Goal: Information Seeking & Learning: Learn about a topic

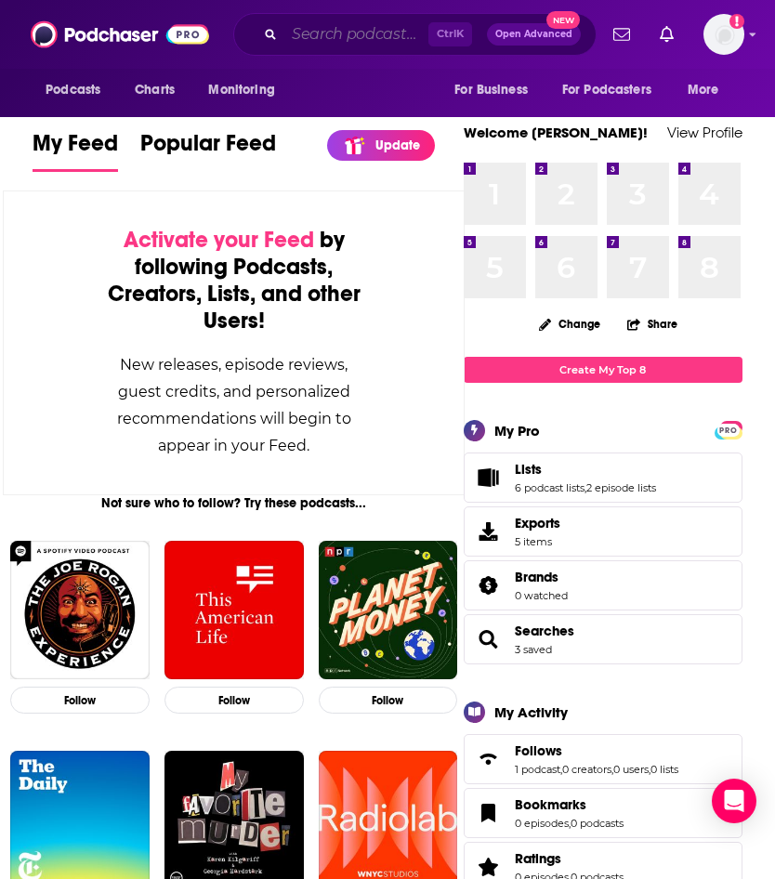
click at [360, 31] on input "Search podcasts, credits, & more..." at bounding box center [356, 35] width 144 height 30
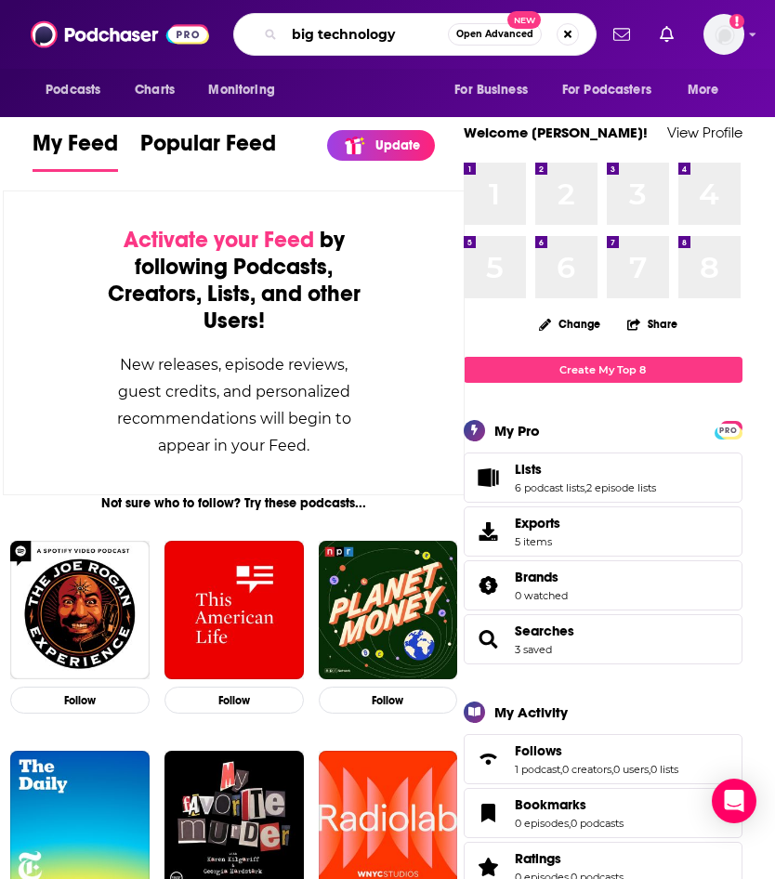
type input "big technology"
click at [82, 99] on span "Podcasts" at bounding box center [73, 90] width 55 height 26
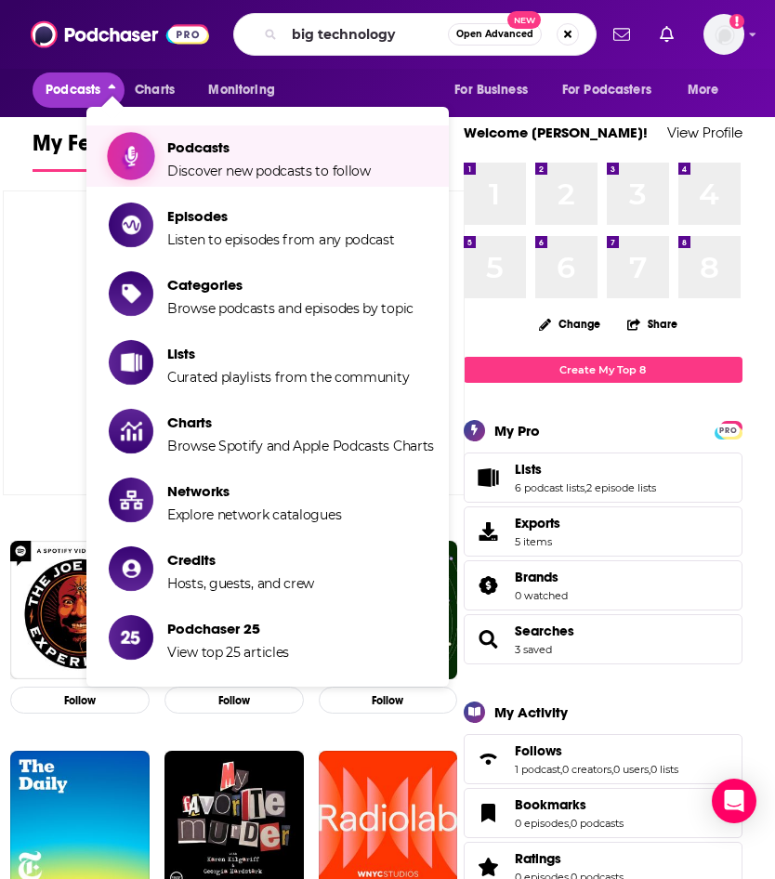
click at [202, 144] on span "Podcasts" at bounding box center [269, 148] width 204 height 18
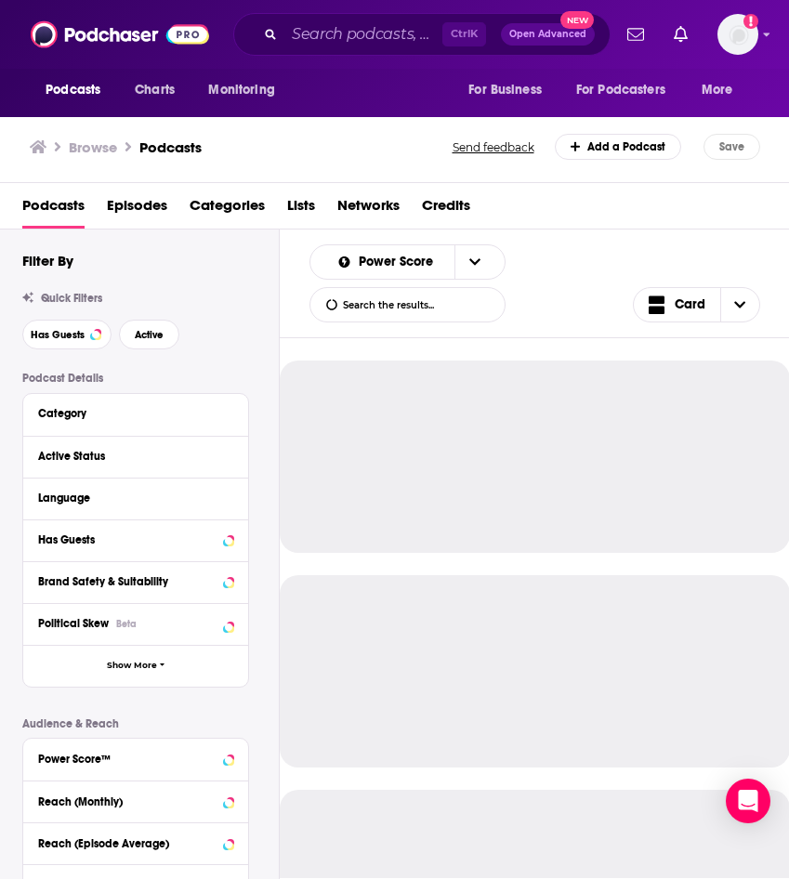
click at [353, 54] on div "Ctrl K Open Advanced New" at bounding box center [421, 34] width 377 height 43
click at [347, 48] on input "Search podcasts, credits, & more..." at bounding box center [363, 35] width 158 height 30
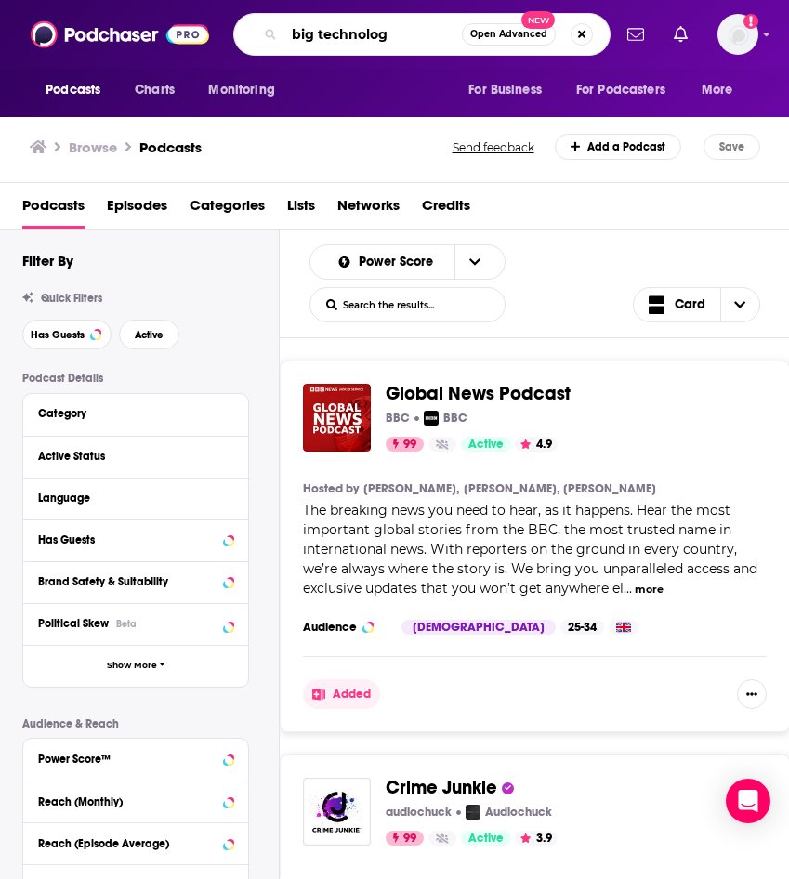
type input "big technology"
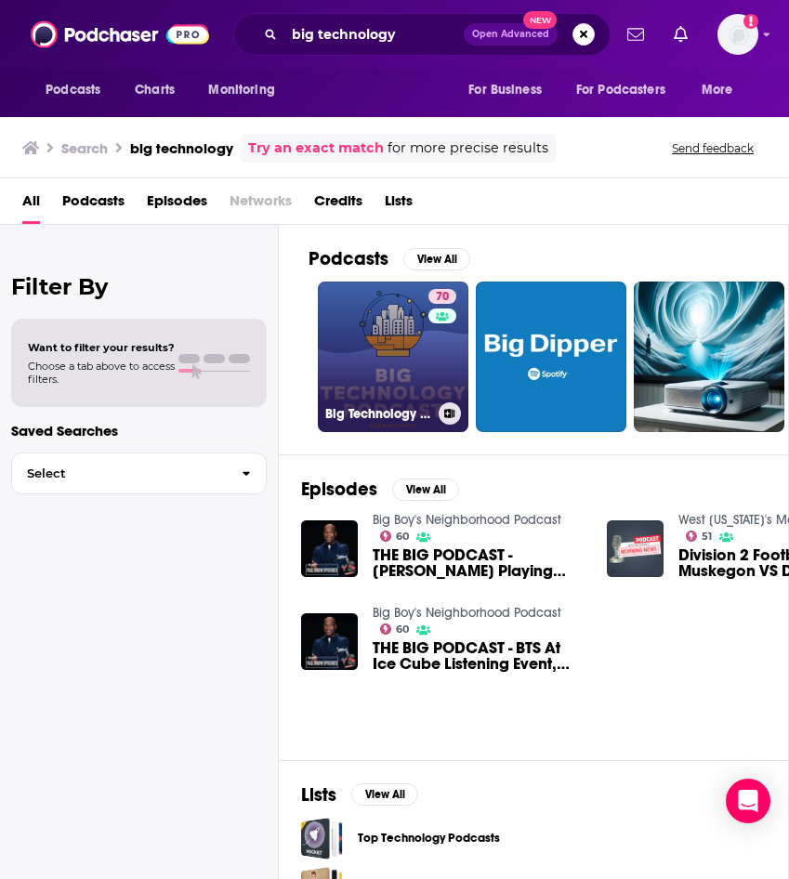
click at [442, 378] on div "70" at bounding box center [445, 345] width 33 height 113
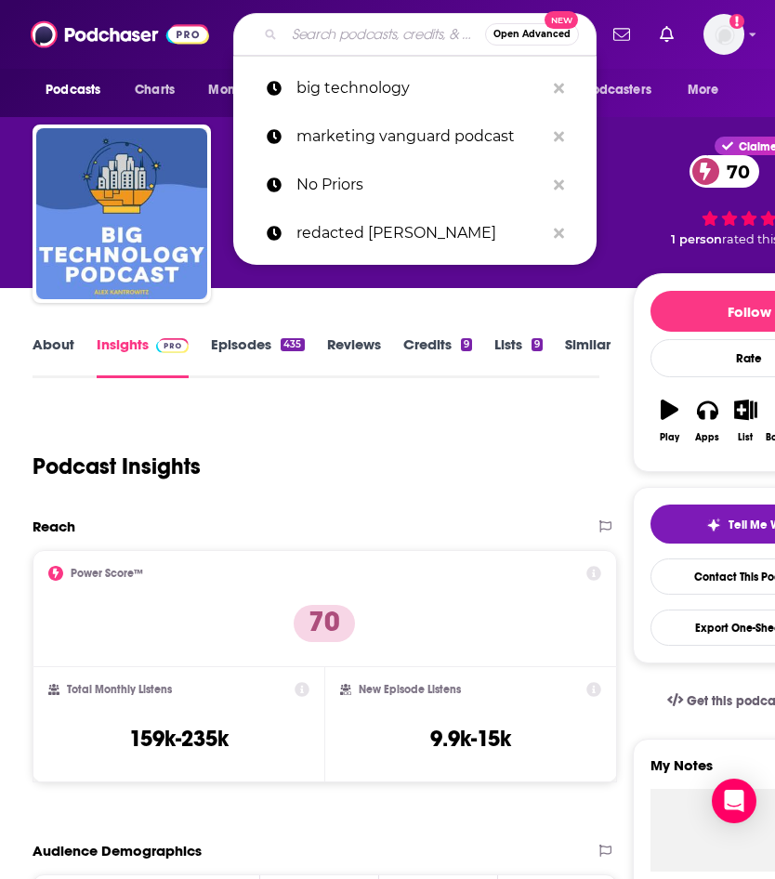
click at [337, 36] on input "Search podcasts, credits, & more..." at bounding box center [384, 35] width 201 height 30
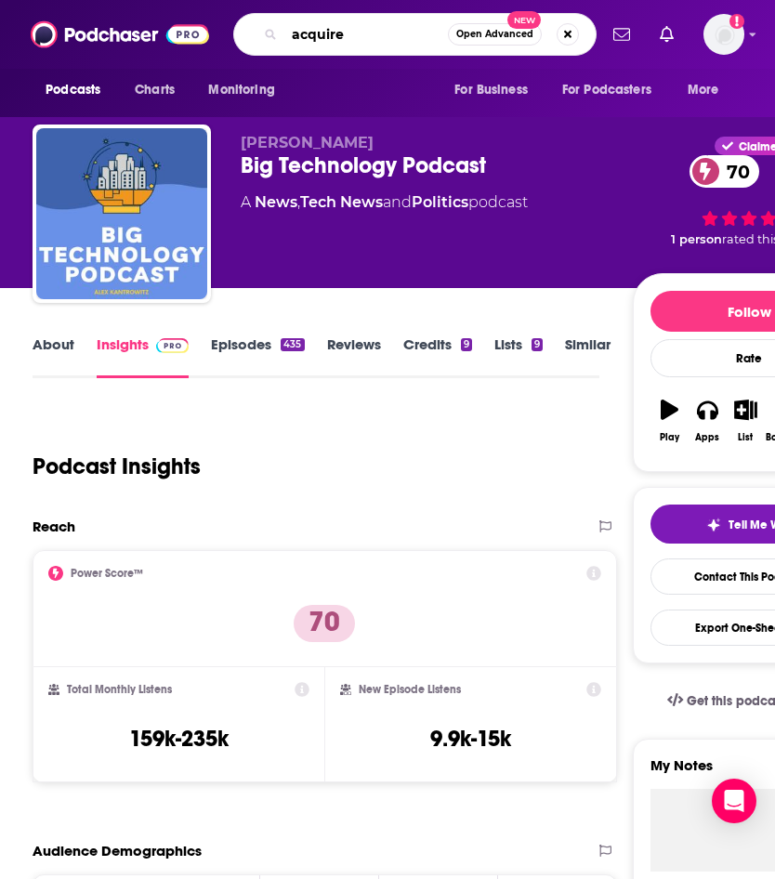
type input "acquired"
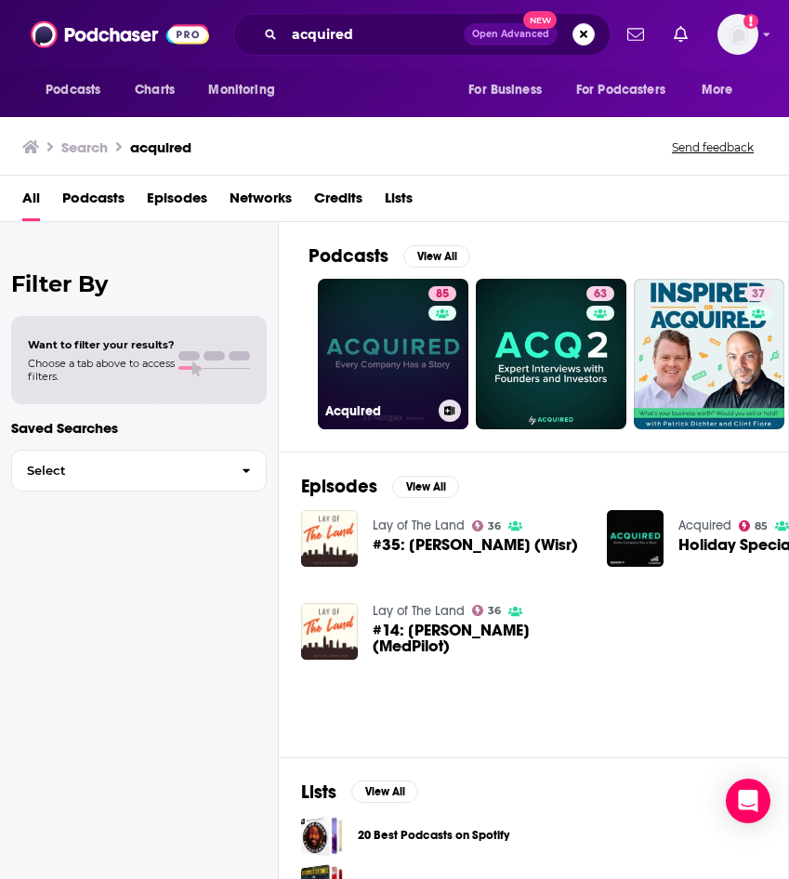
click at [337, 384] on link "85 Acquired" at bounding box center [393, 354] width 151 height 151
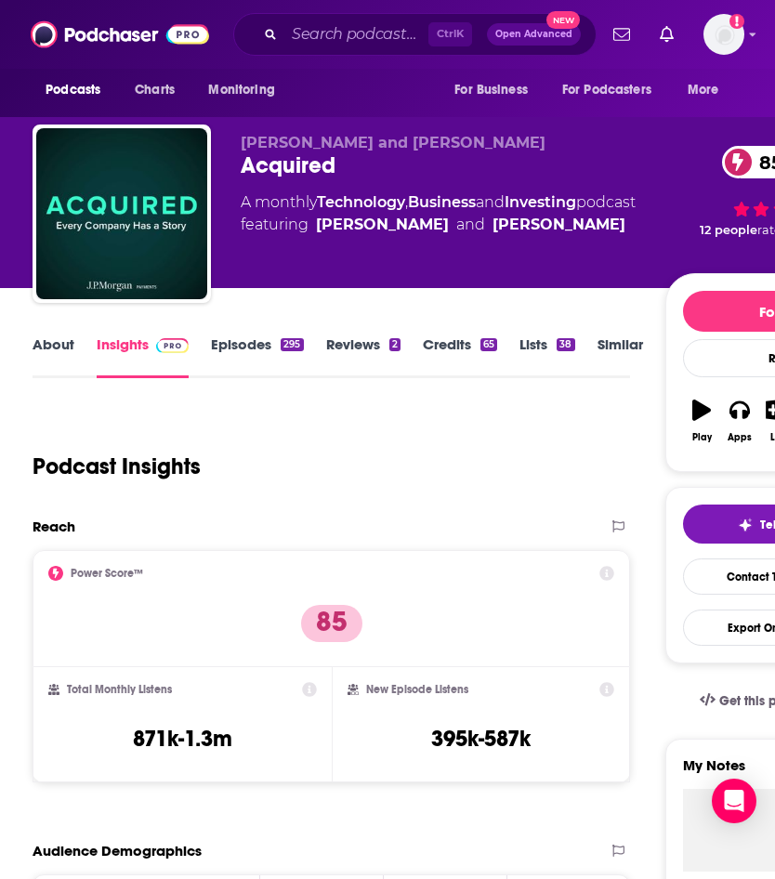
click at [73, 355] on link "About" at bounding box center [54, 357] width 42 height 43
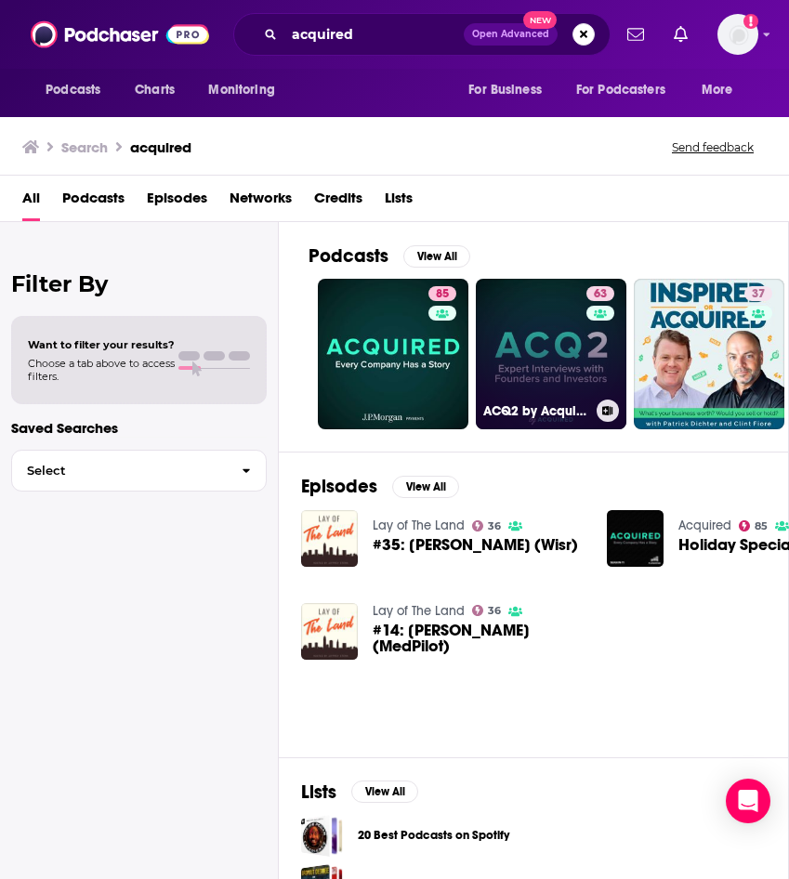
click at [549, 356] on link "63 ACQ2 by Acquired" at bounding box center [551, 354] width 151 height 151
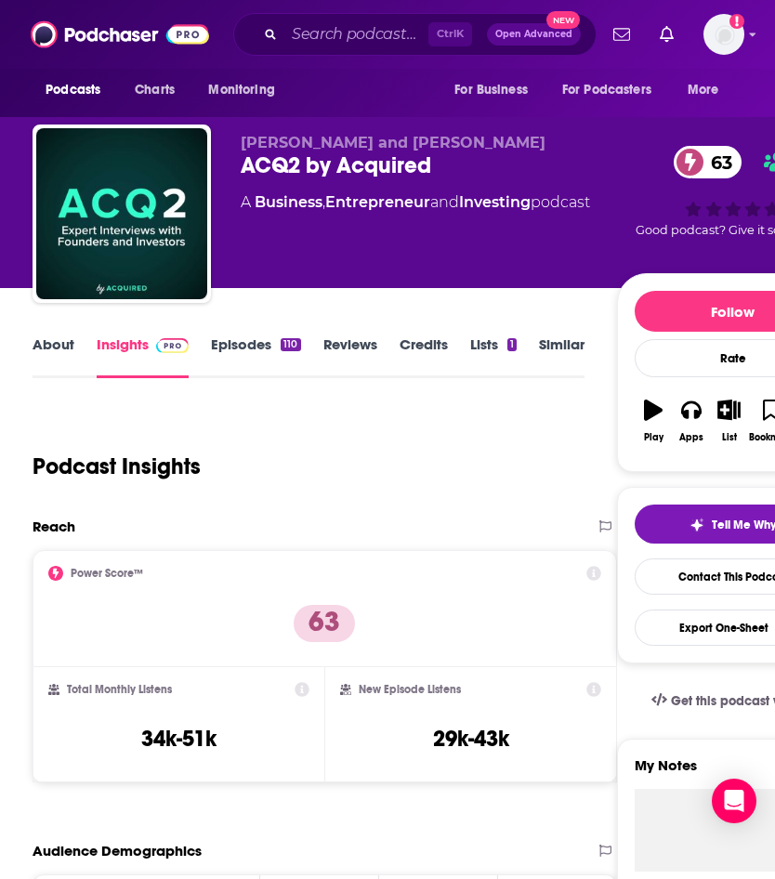
click at [55, 339] on link "About" at bounding box center [54, 357] width 42 height 43
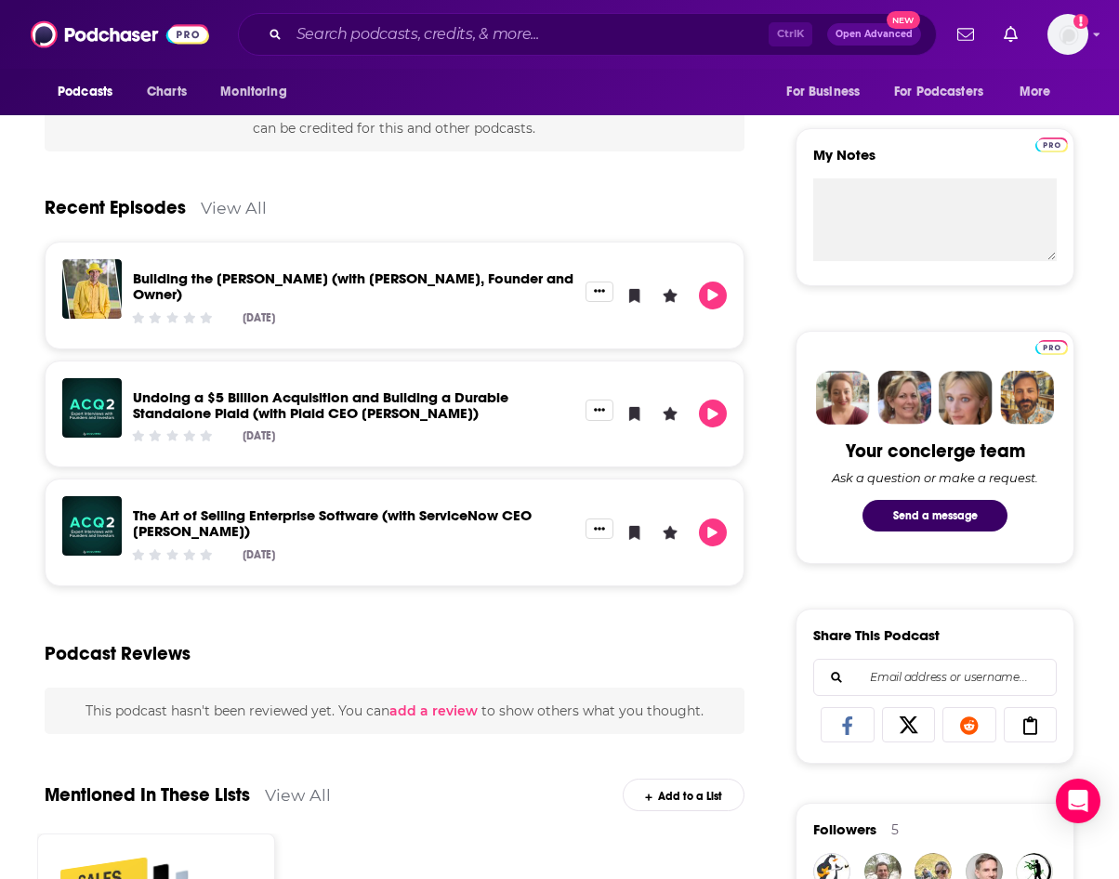
scroll to position [624, 0]
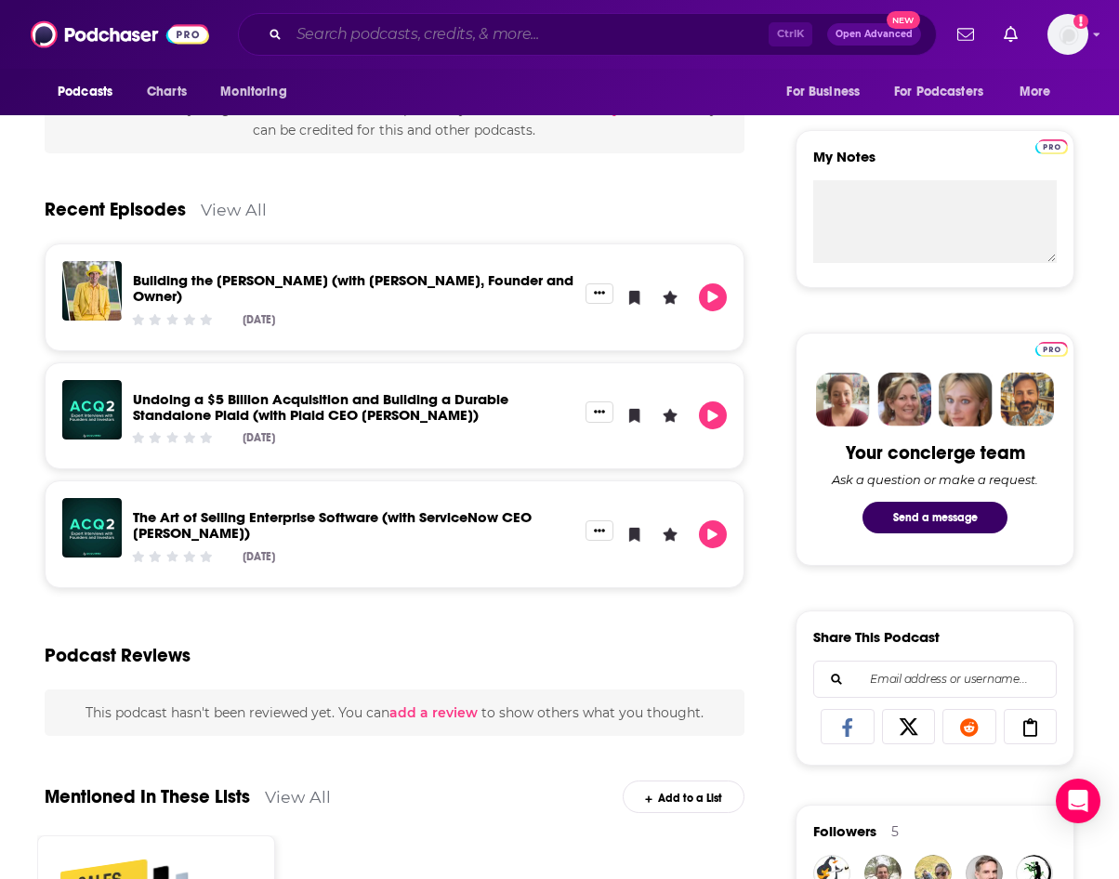
click at [344, 33] on input "Search podcasts, credits, & more..." at bounding box center [529, 35] width 480 height 30
click at [350, 40] on input "Search podcasts, credits, & more..." at bounding box center [529, 35] width 480 height 30
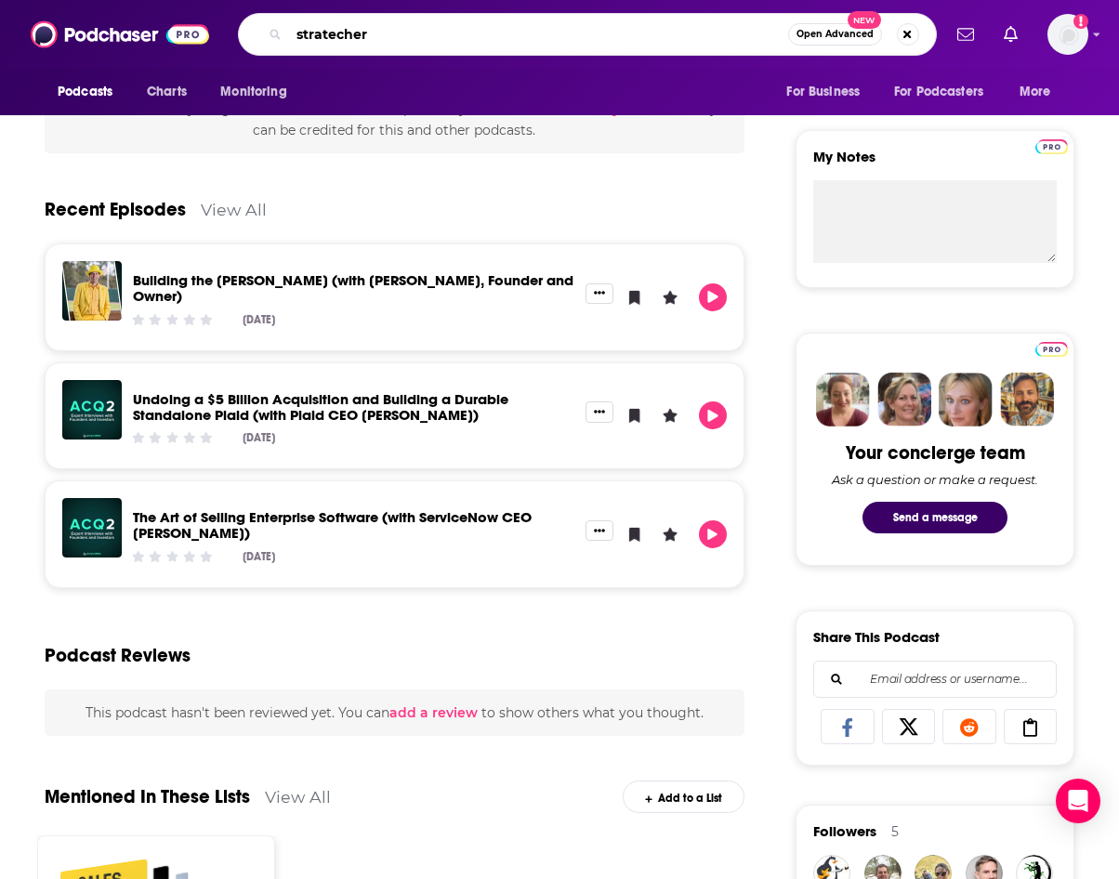
type input "stratechery"
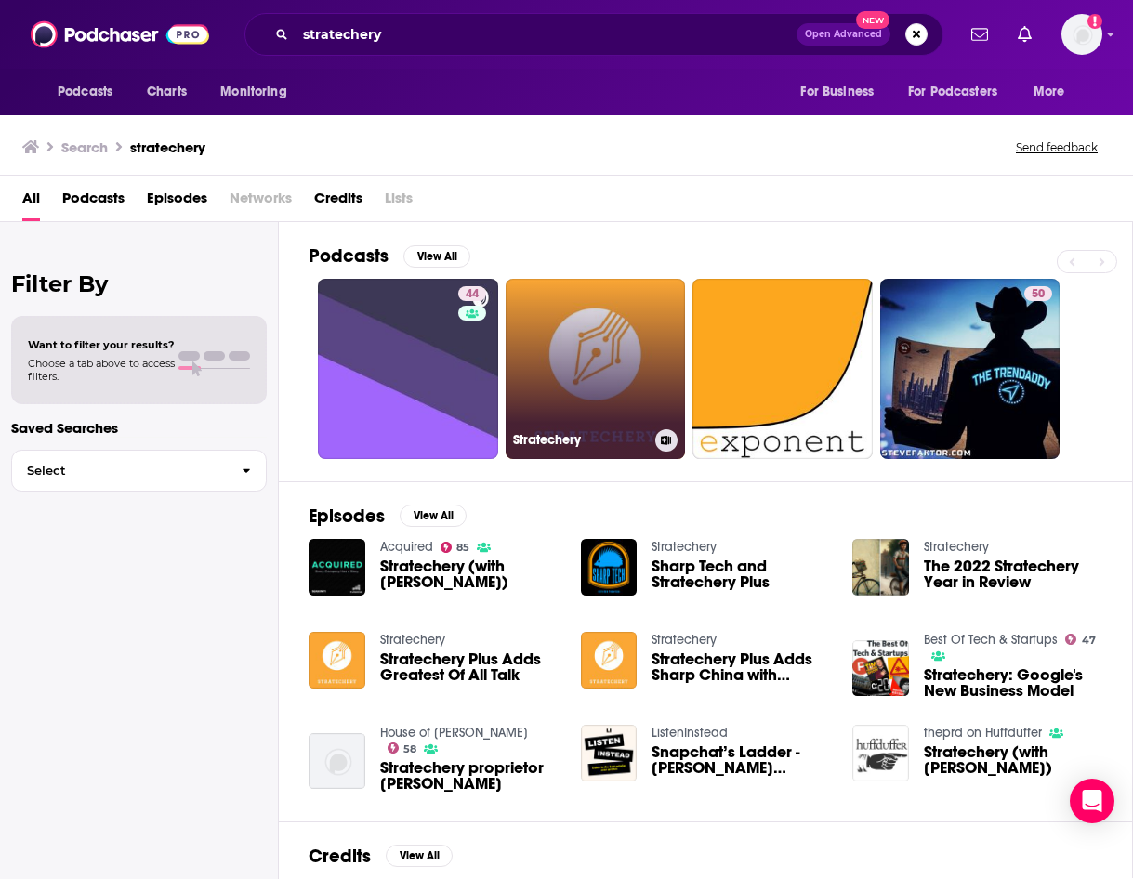
click at [576, 373] on link "Stratechery" at bounding box center [596, 369] width 180 height 180
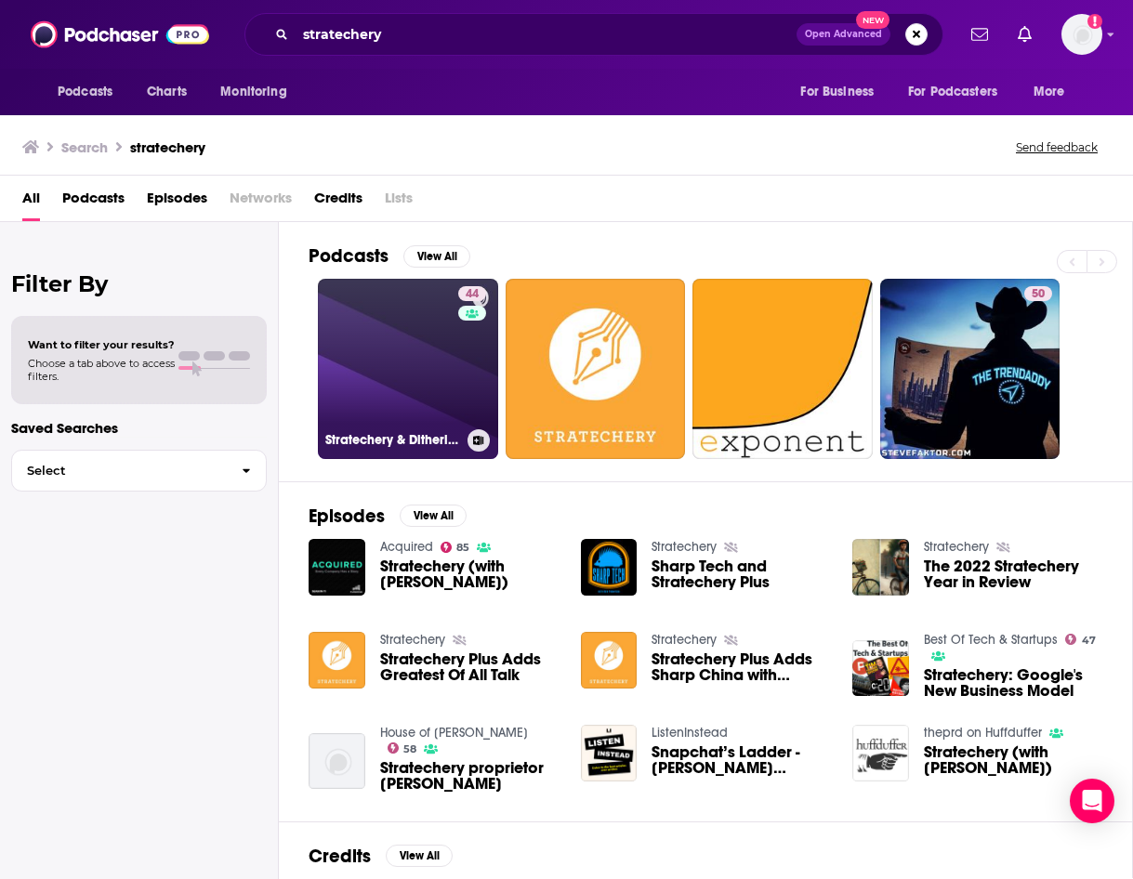
click at [377, 384] on link "44 Stratechery & Dithering" at bounding box center [408, 369] width 180 height 180
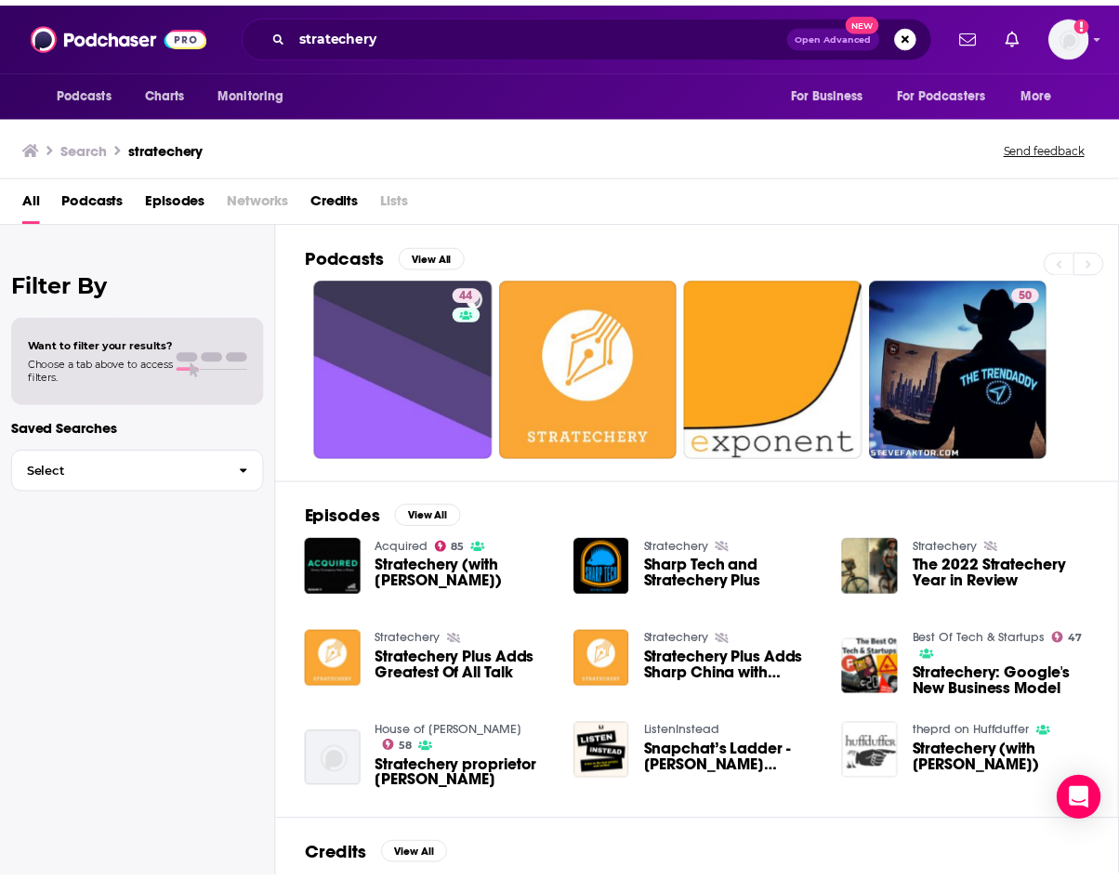
scroll to position [84, 0]
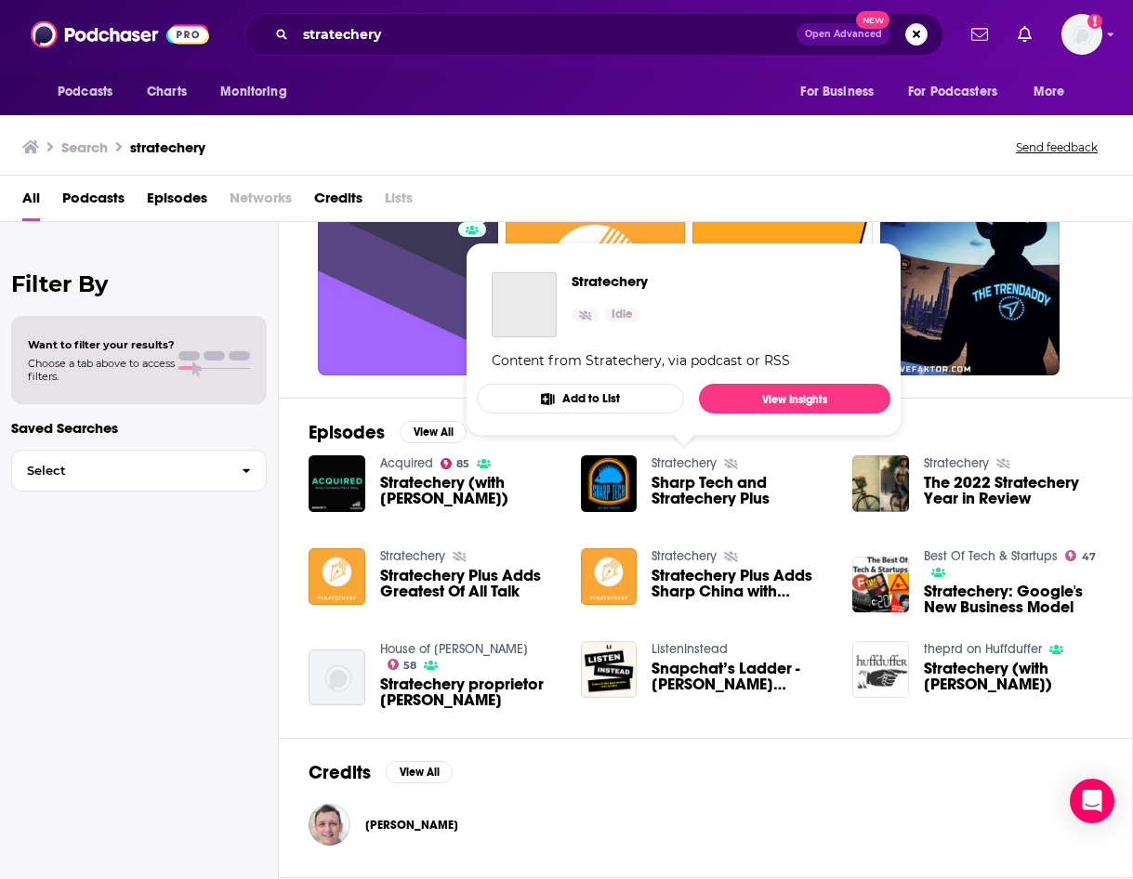
click at [672, 469] on link "Stratechery" at bounding box center [684, 464] width 65 height 16
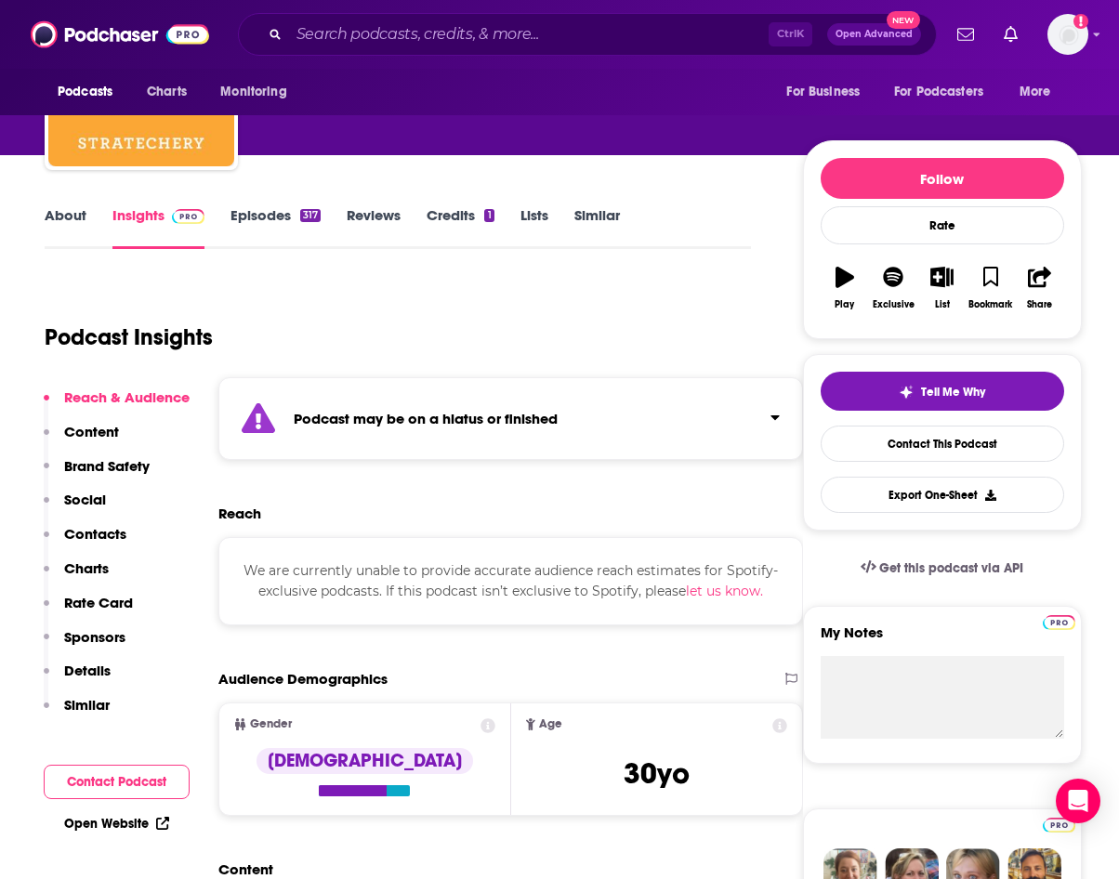
scroll to position [149, 0]
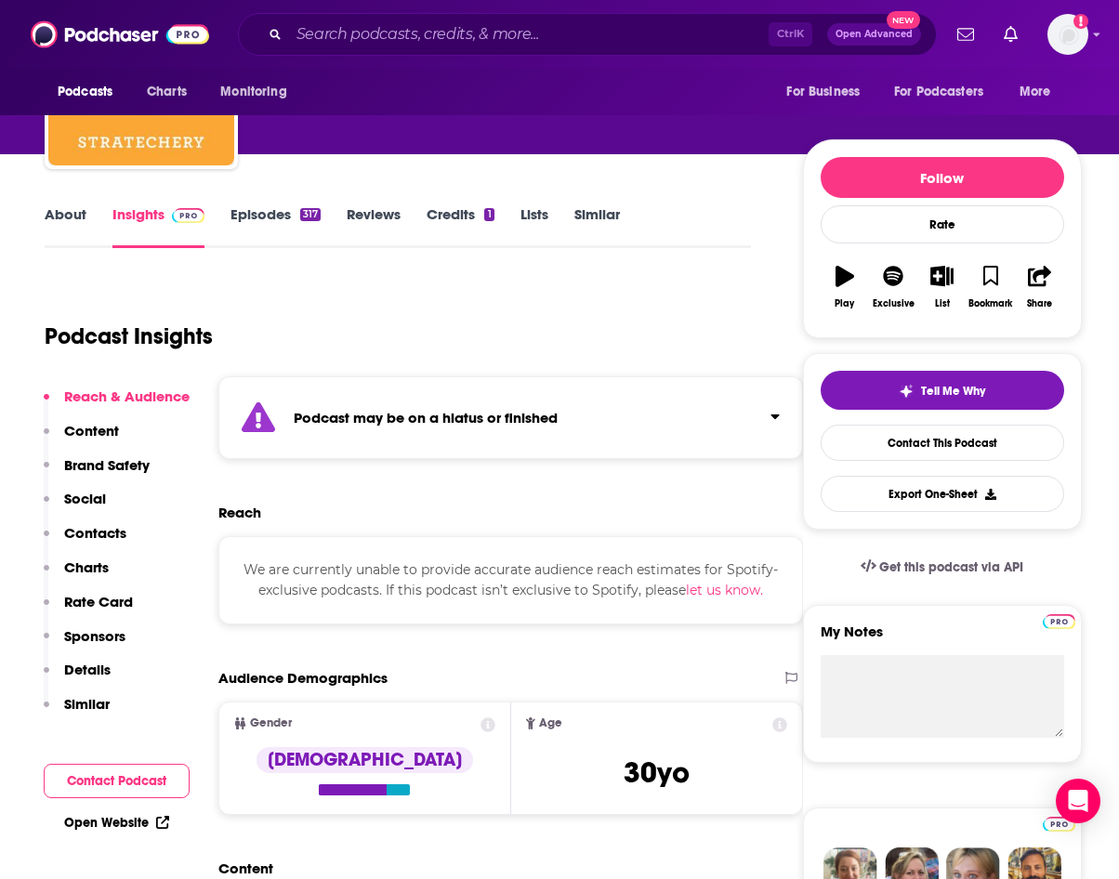
click at [611, 442] on div "Podcast may be on a hiatus or finished" at bounding box center [510, 418] width 585 height 83
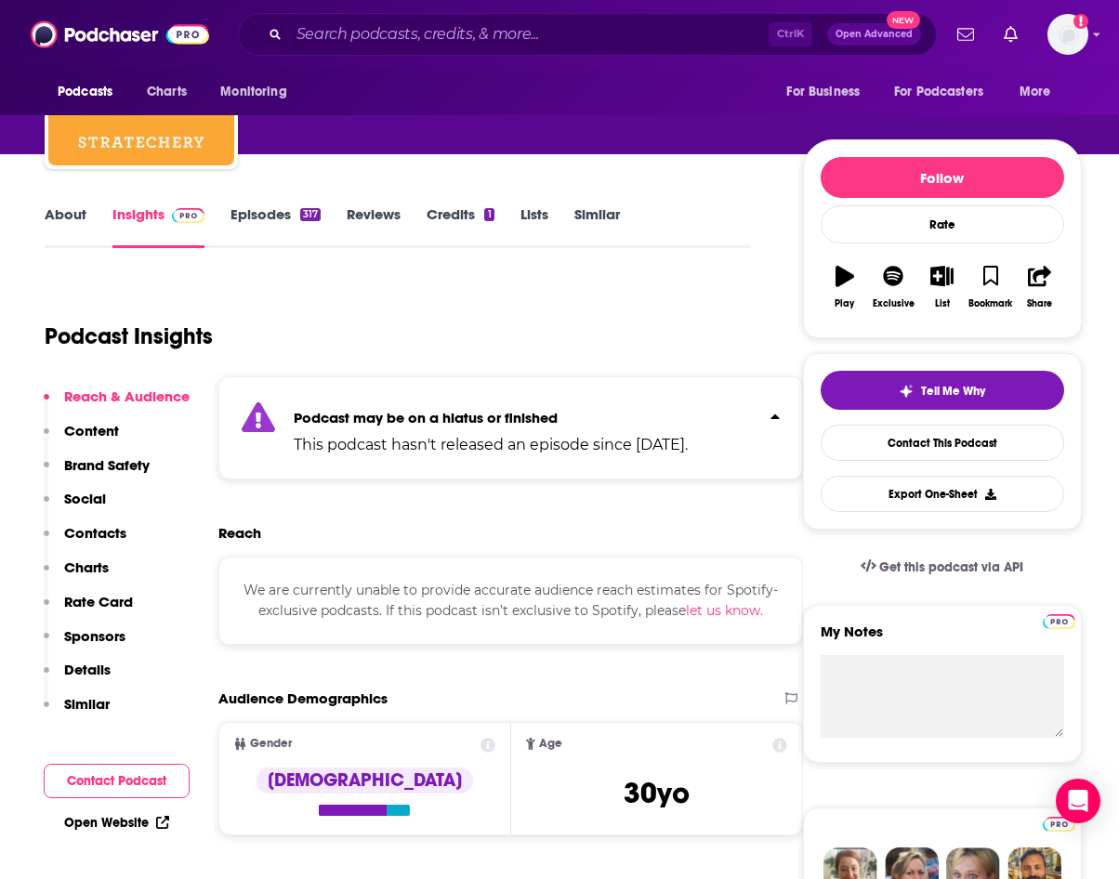
click at [611, 442] on p "This podcast hasn't released an episode since [DATE]." at bounding box center [491, 445] width 394 height 22
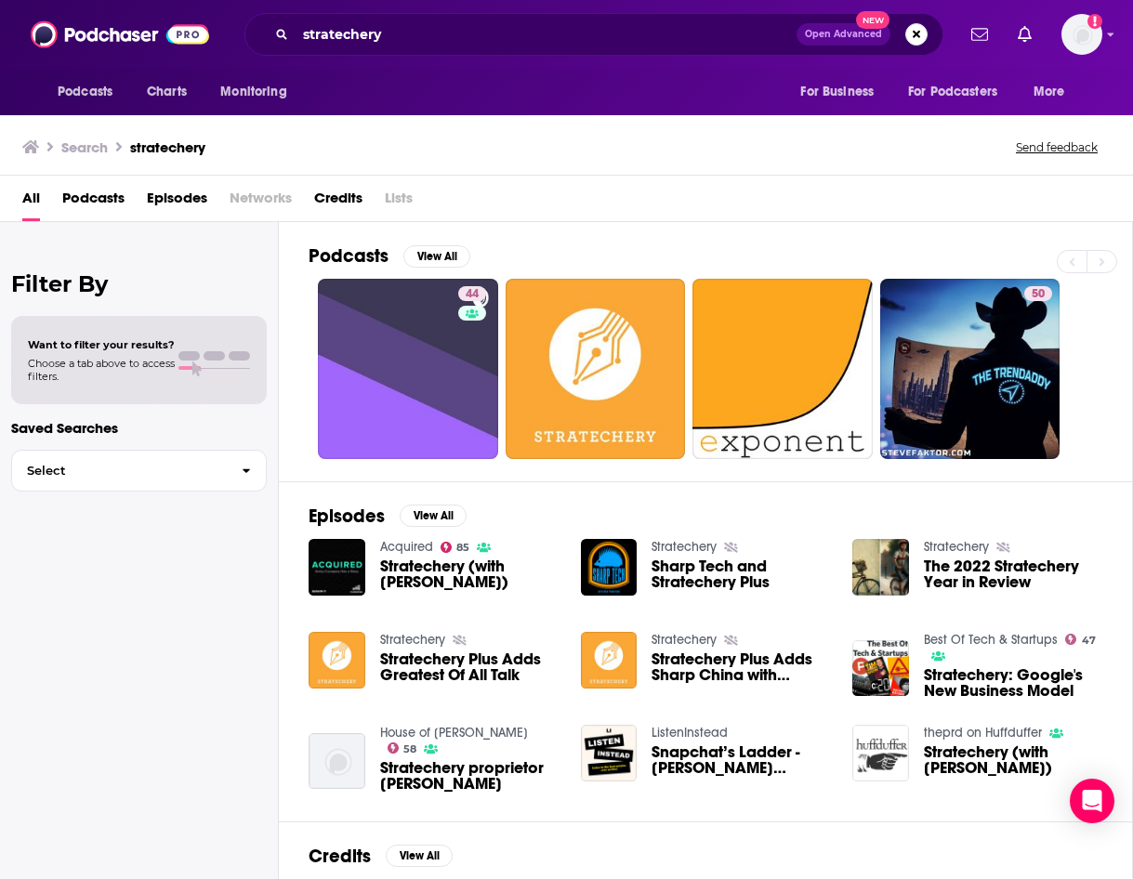
click at [456, 591] on div "Stratechery (with [PERSON_NAME])" at bounding box center [469, 577] width 178 height 37
click at [381, 568] on span "Stratechery (with [PERSON_NAME])" at bounding box center [469, 575] width 178 height 32
